Goal: Task Accomplishment & Management: Use online tool/utility

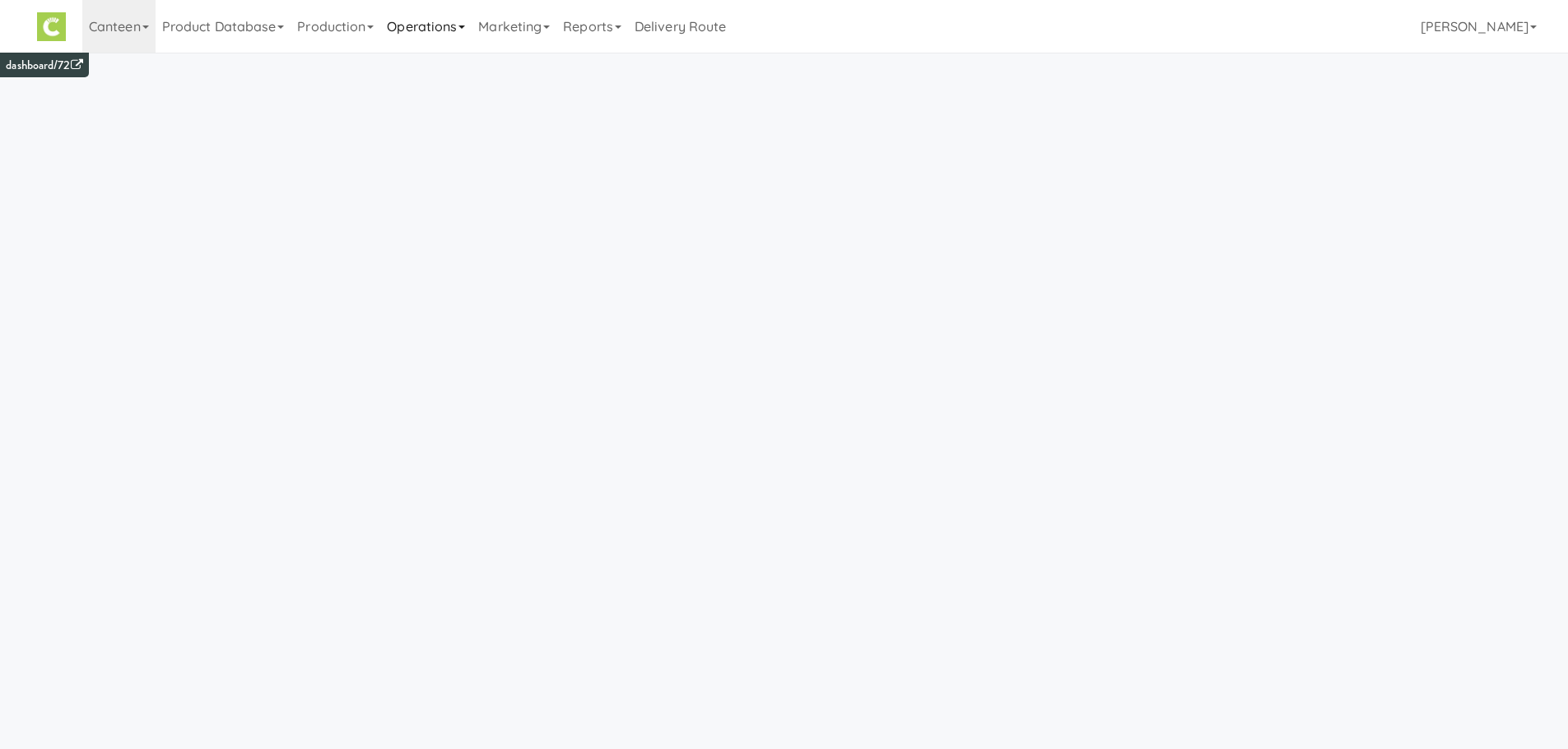
click at [412, 25] on link "Operations" at bounding box center [426, 26] width 91 height 53
click at [349, 20] on link "Production" at bounding box center [335, 26] width 89 height 53
click at [366, 101] on link "Manufacturers" at bounding box center [357, 101] width 133 height 30
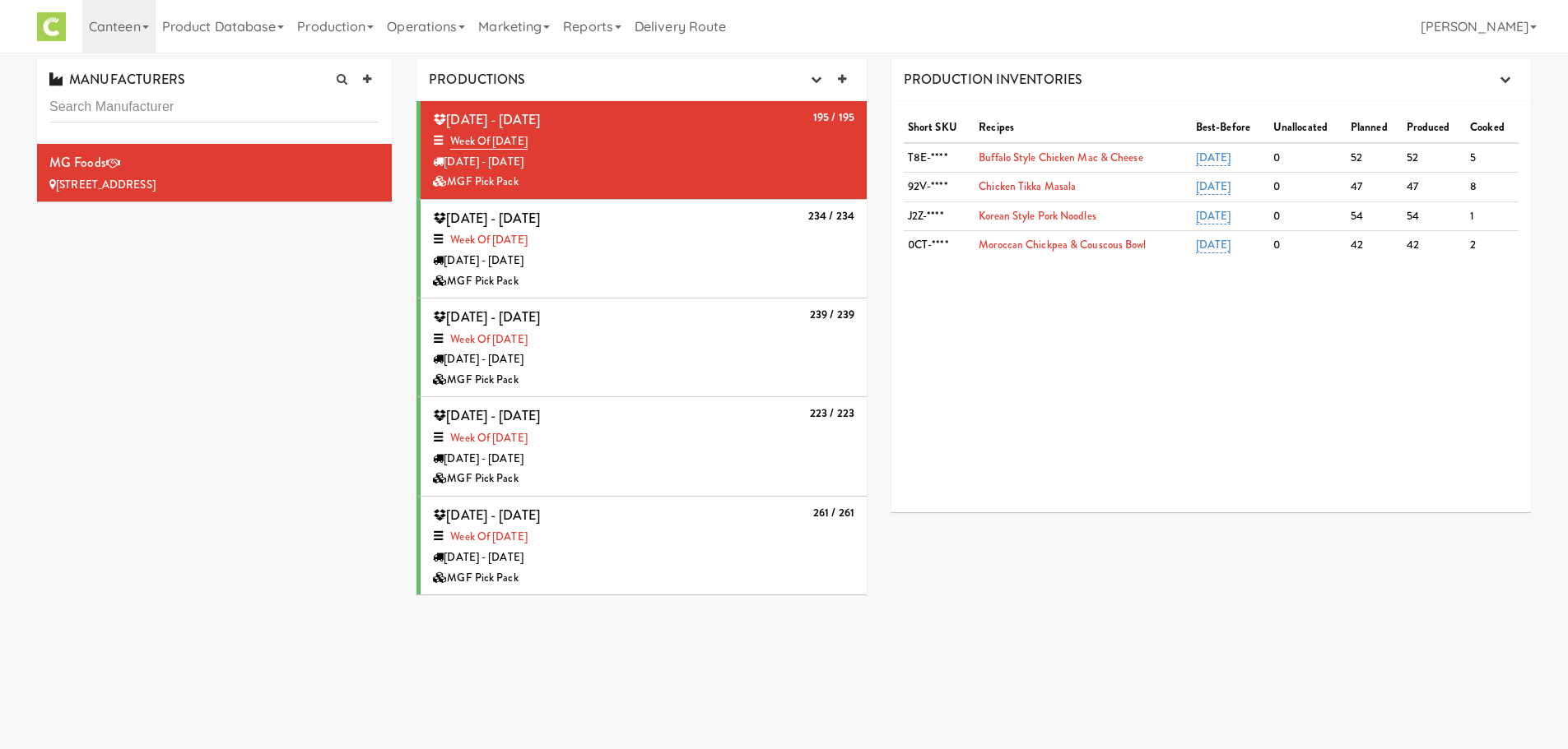
click at [765, 266] on div "Tuesday - Sep 09" at bounding box center [643, 260] width 421 height 20
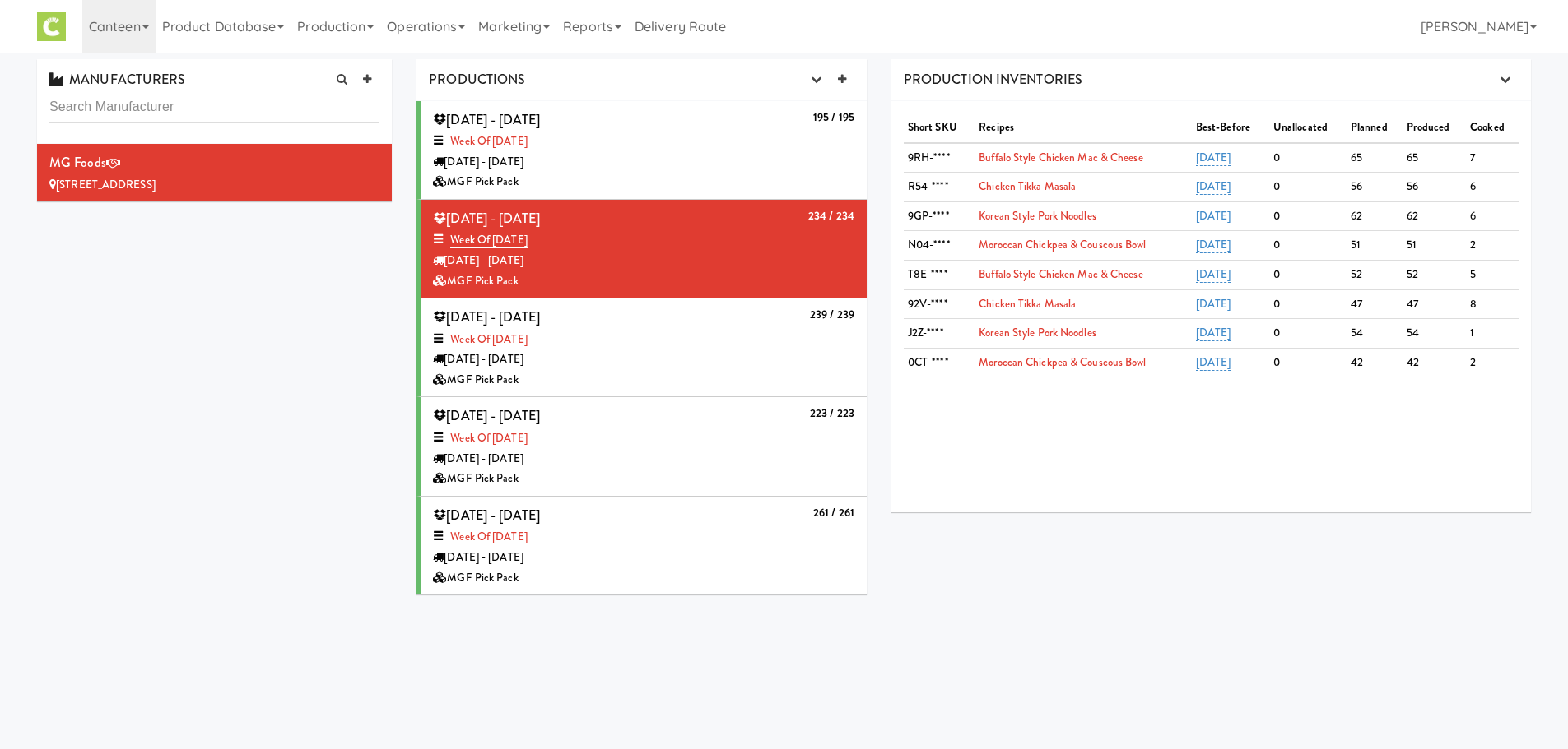
click at [754, 172] on div "MGF Pick Pack" at bounding box center [643, 182] width 421 height 20
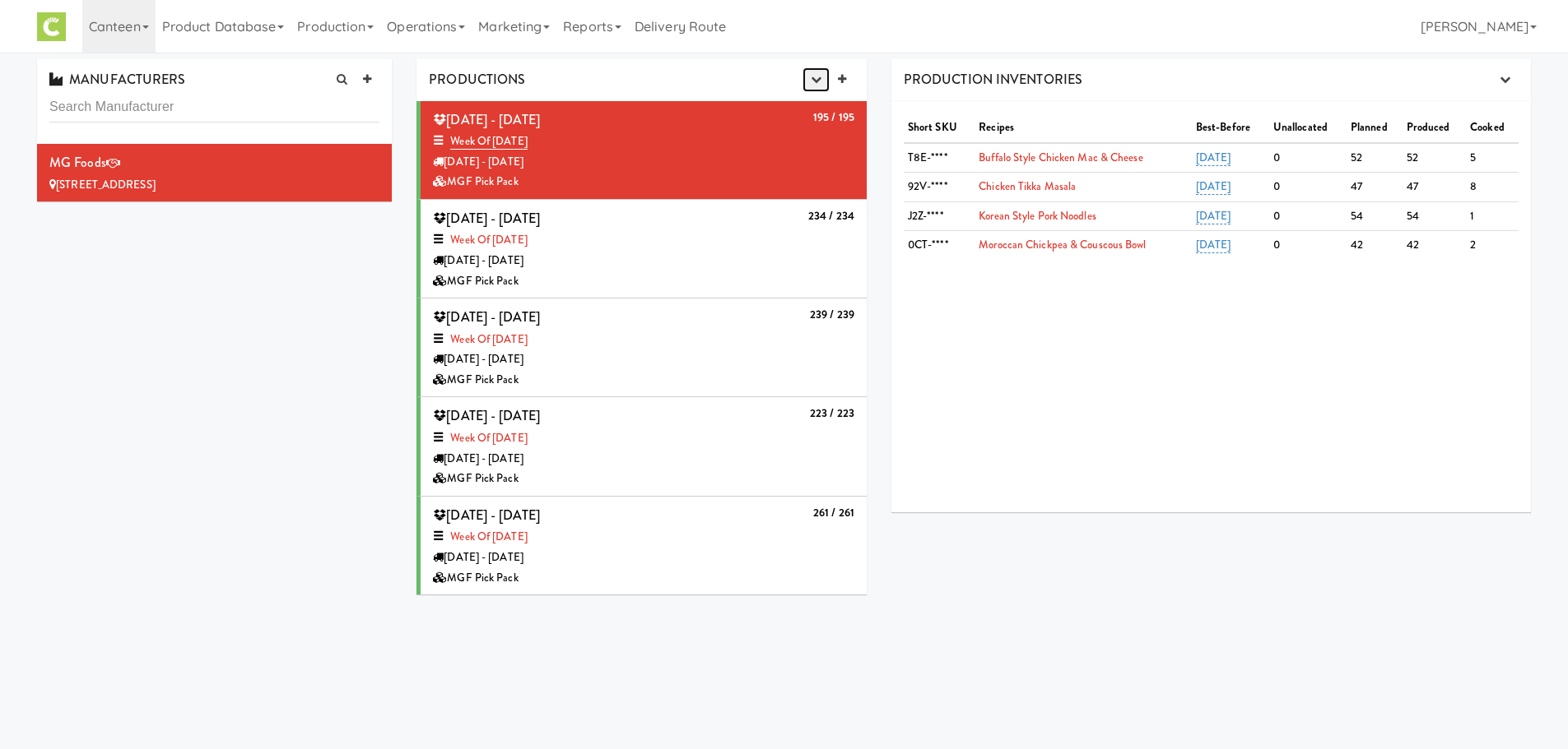
click at [811, 80] on icon "button" at bounding box center [816, 79] width 11 height 11
click at [800, 109] on link "Production Planner" at bounding box center [775, 111] width 158 height 30
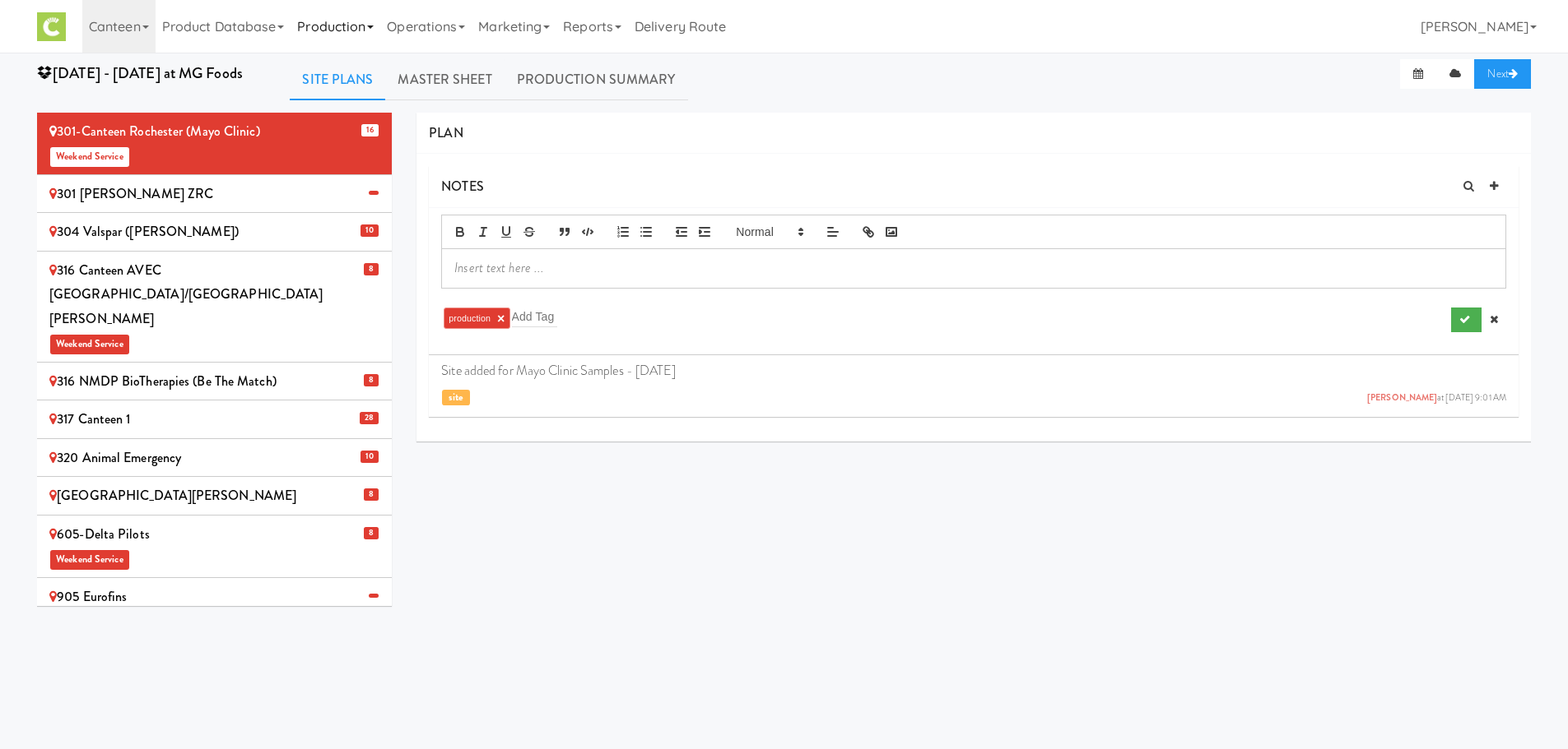
click at [376, 45] on link "Production" at bounding box center [335, 26] width 89 height 53
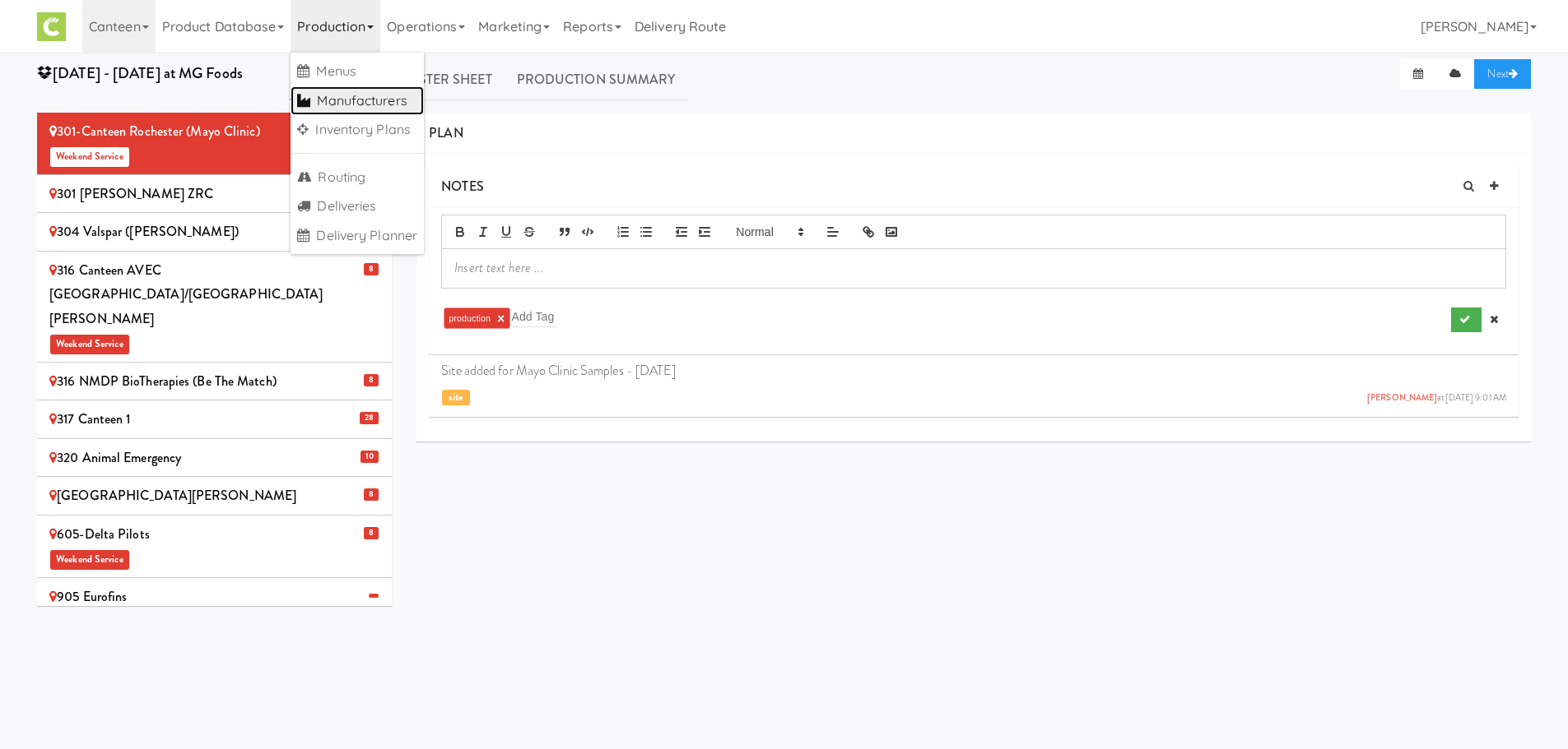
click at [390, 103] on link "Manufacturers" at bounding box center [357, 101] width 133 height 30
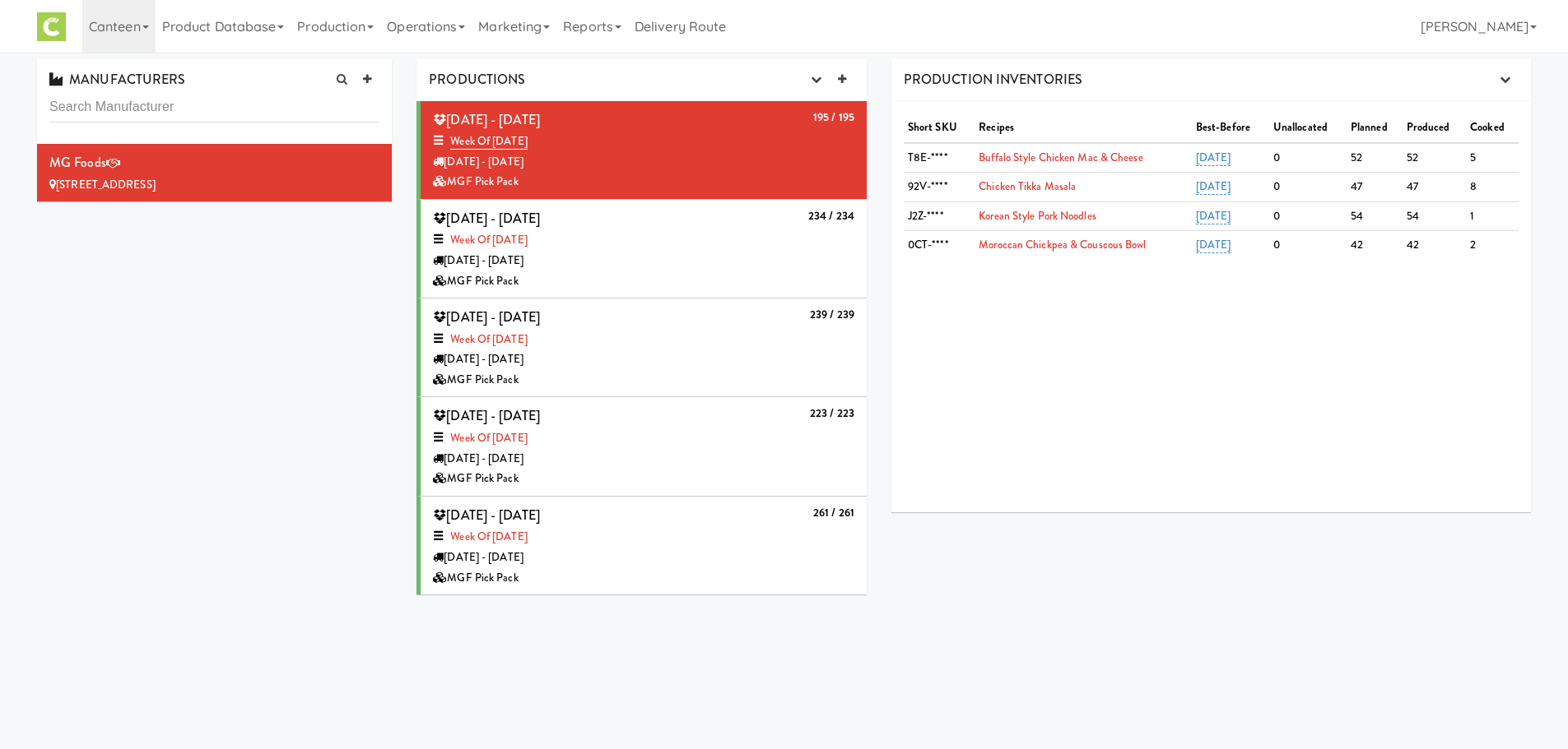
click at [700, 278] on div "MGF Pick Pack" at bounding box center [643, 281] width 421 height 20
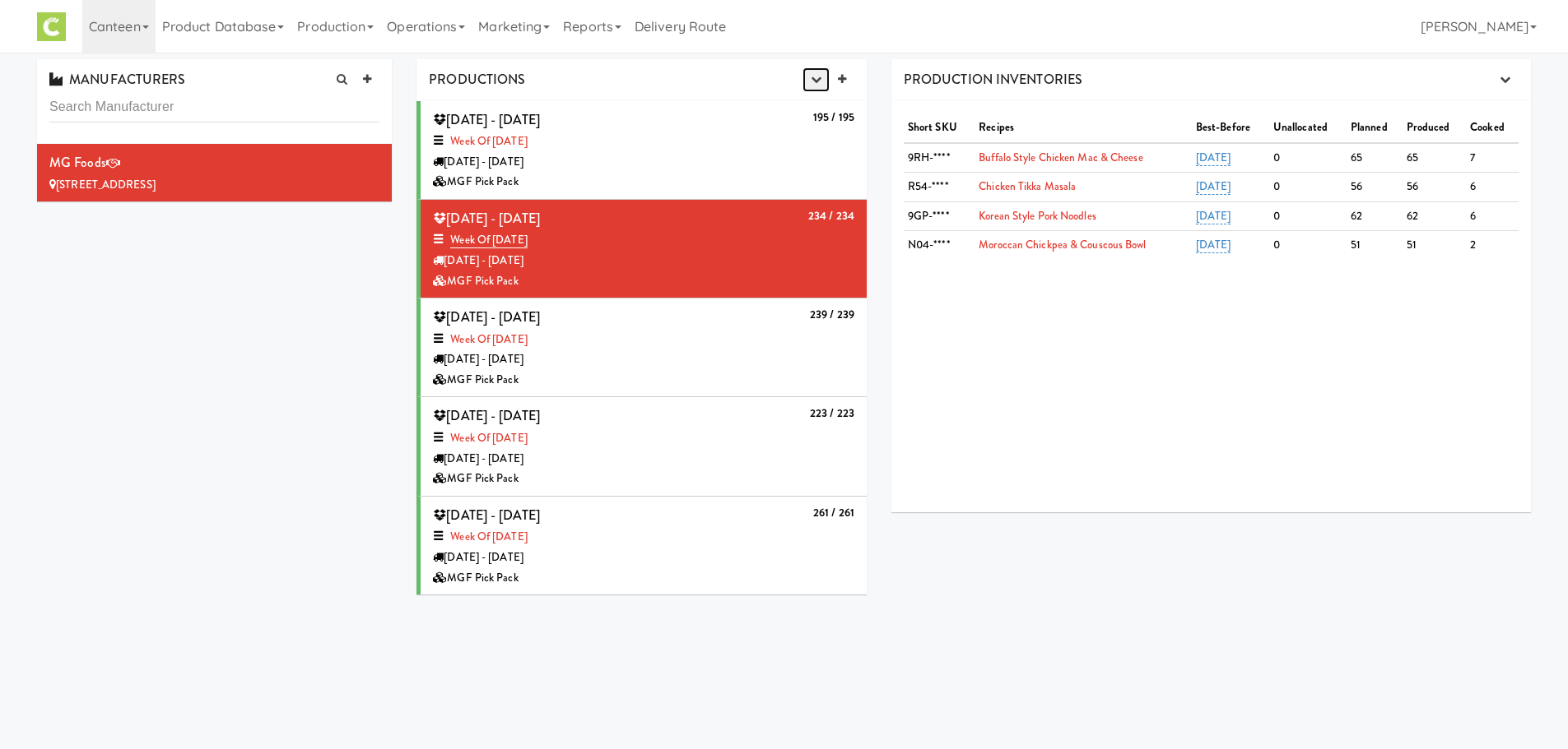
click at [826, 91] on button "button" at bounding box center [815, 80] width 27 height 25
click at [773, 118] on link "Production Planner" at bounding box center [775, 111] width 158 height 30
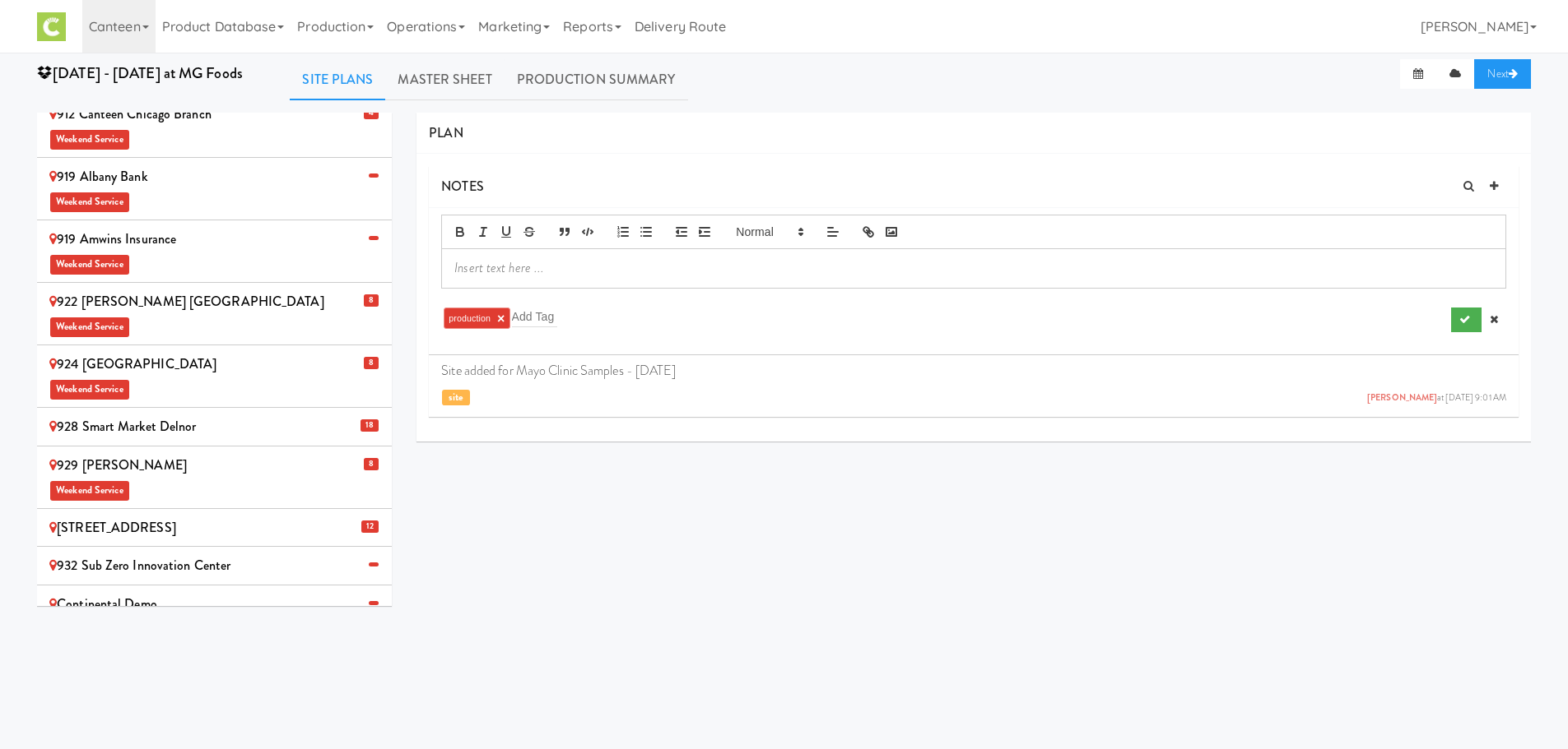
scroll to position [867, 0]
